Goal: Task Accomplishment & Management: Use online tool/utility

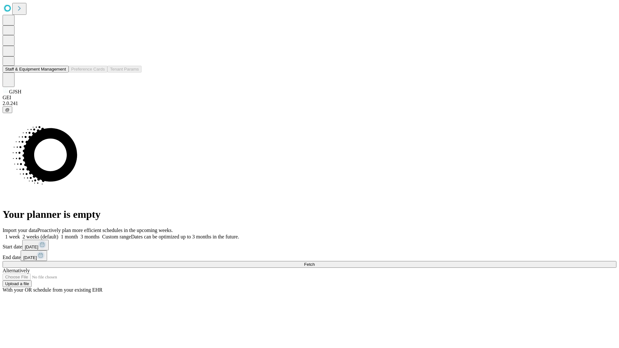
click at [62, 73] on button "Staff & Equipment Management" at bounding box center [36, 69] width 66 height 7
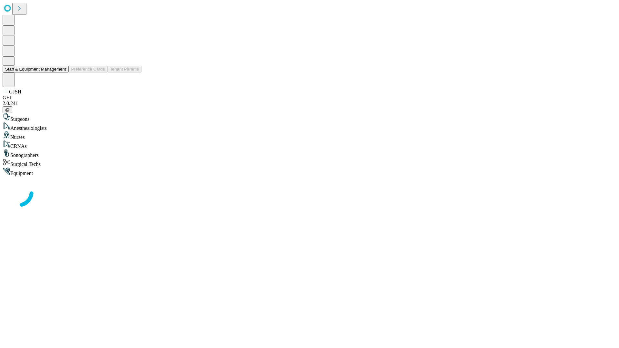
click at [62, 73] on button "Staff & Equipment Management" at bounding box center [36, 69] width 66 height 7
